Goal: Information Seeking & Learning: Learn about a topic

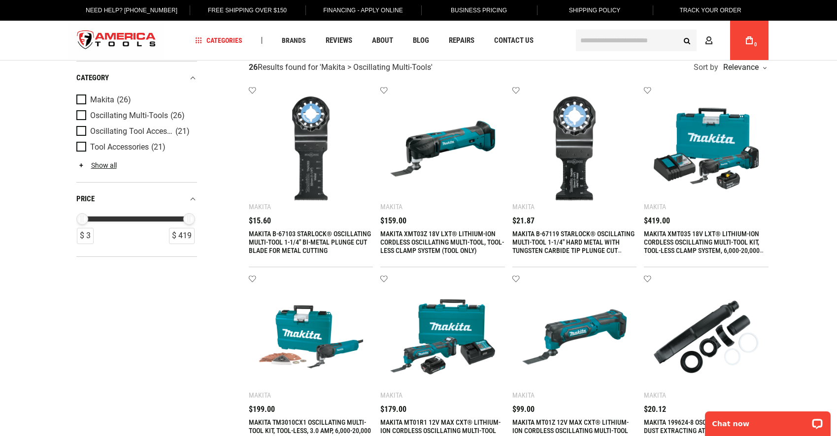
scroll to position [65, 0]
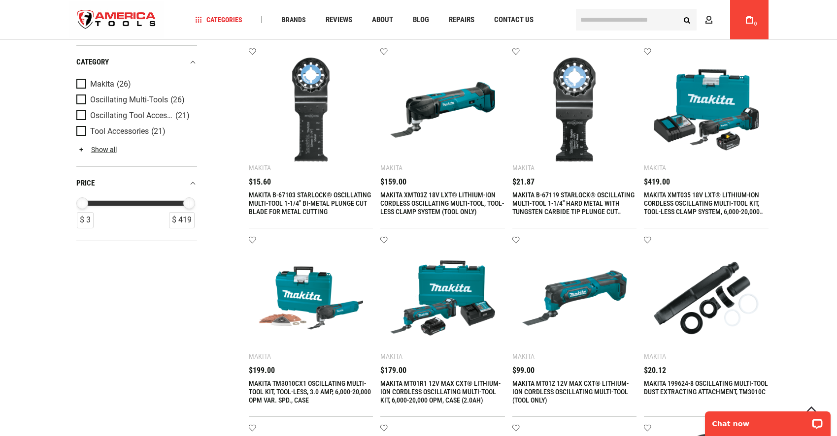
click at [398, 131] on img at bounding box center [442, 110] width 105 height 105
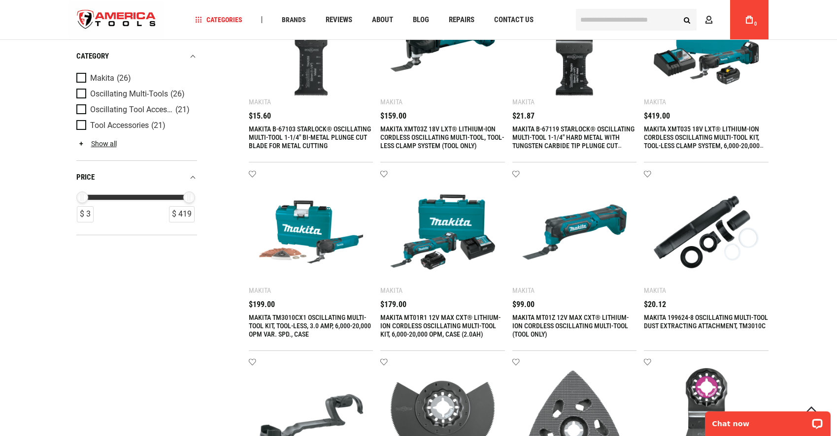
click at [310, 237] on img at bounding box center [311, 232] width 105 height 105
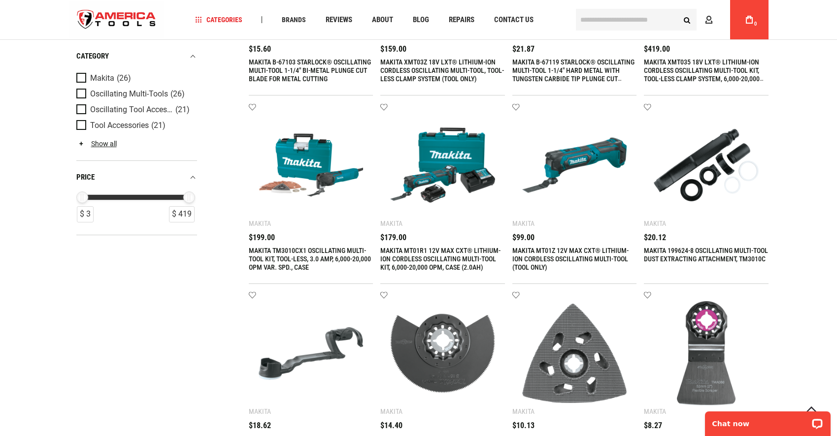
scroll to position [197, 0]
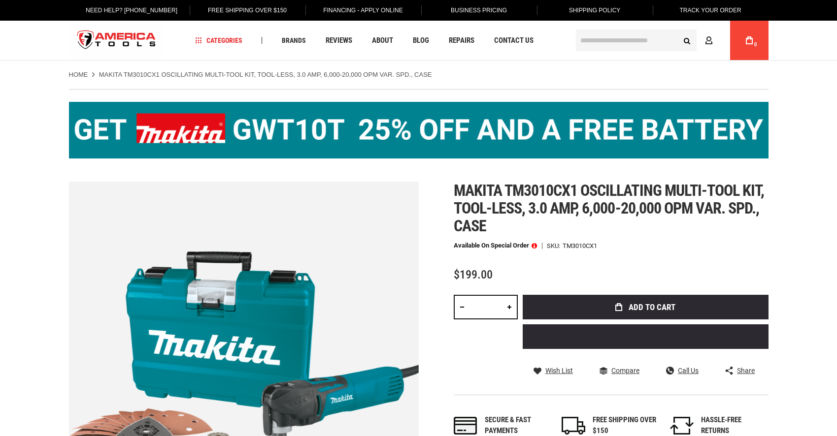
drag, startPoint x: 278, startPoint y: 320, endPoint x: 276, endPoint y: 247, distance: 72.9
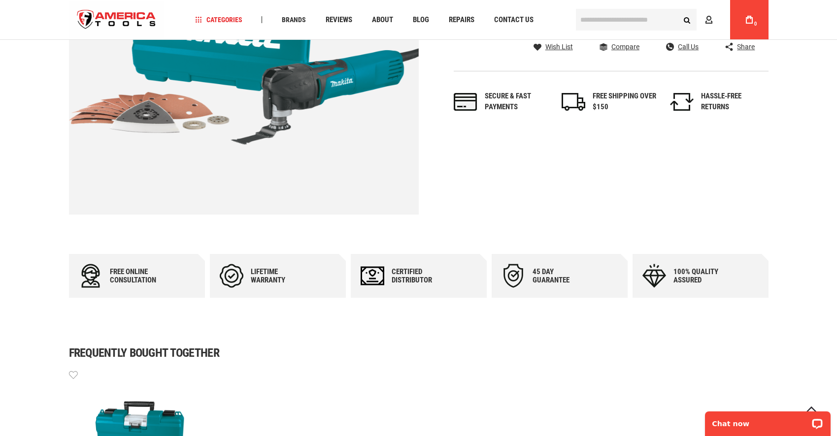
scroll to position [197, 0]
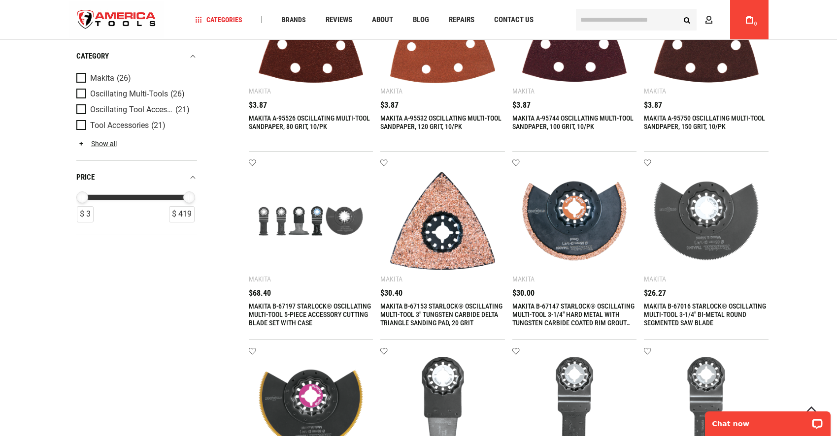
scroll to position [663, 0]
